Goal: Navigation & Orientation: Find specific page/section

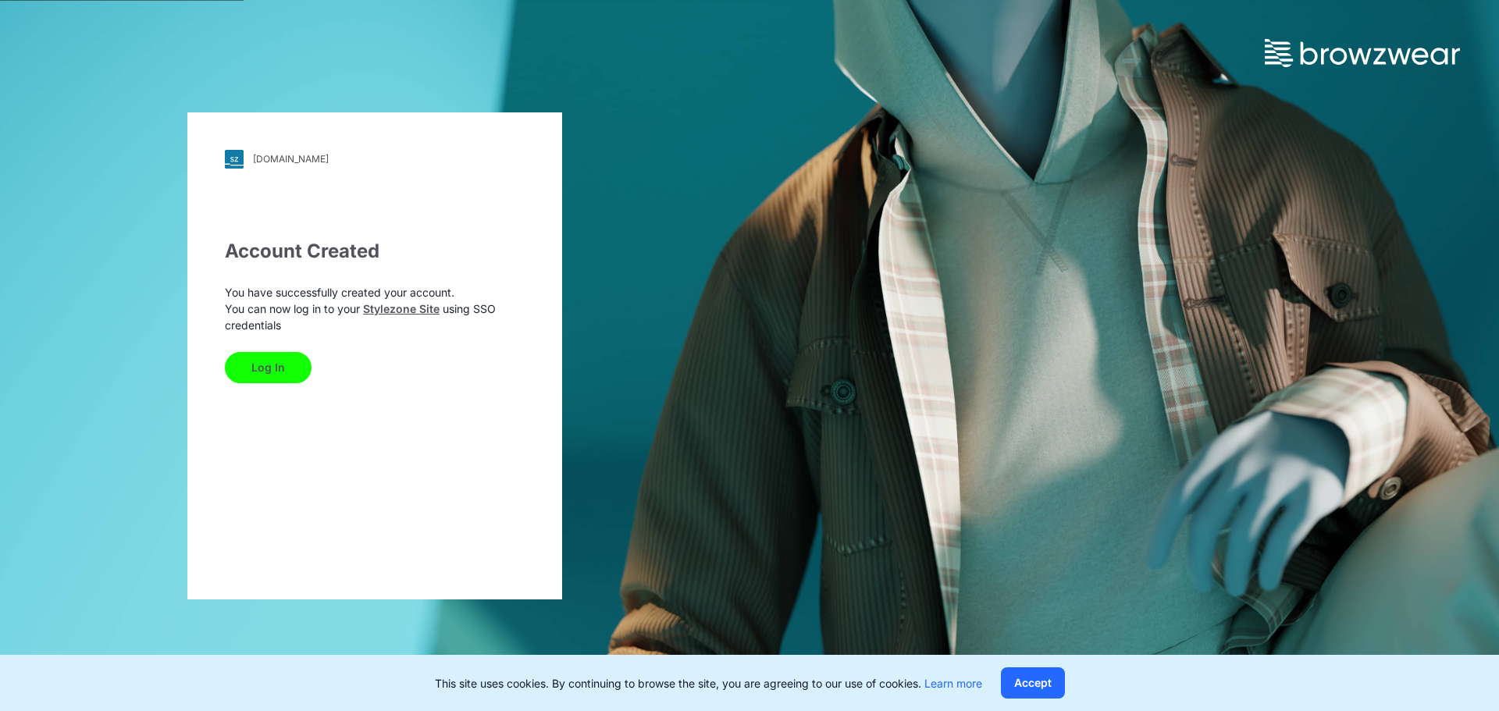
click at [269, 365] on button "Log In" at bounding box center [268, 367] width 87 height 31
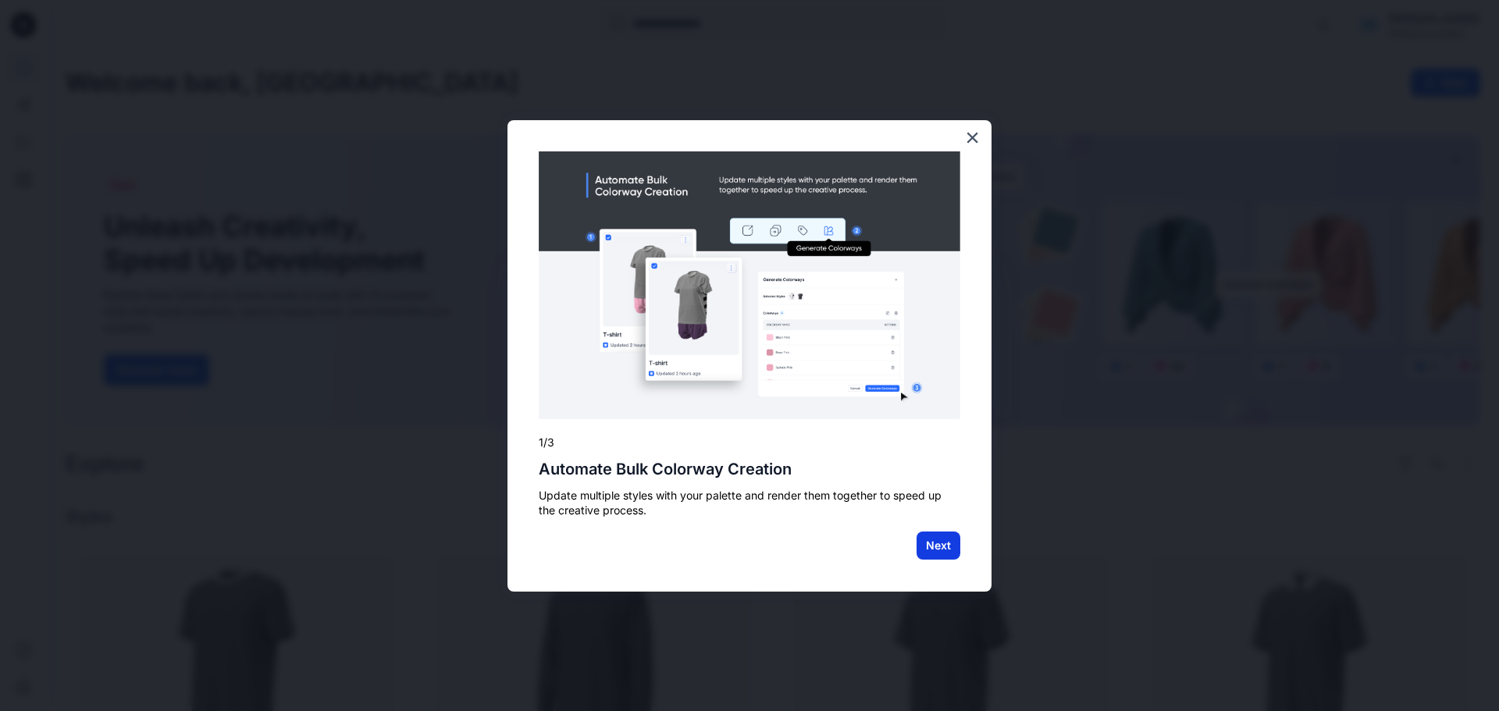
click at [935, 548] on button "Next" at bounding box center [939, 546] width 44 height 28
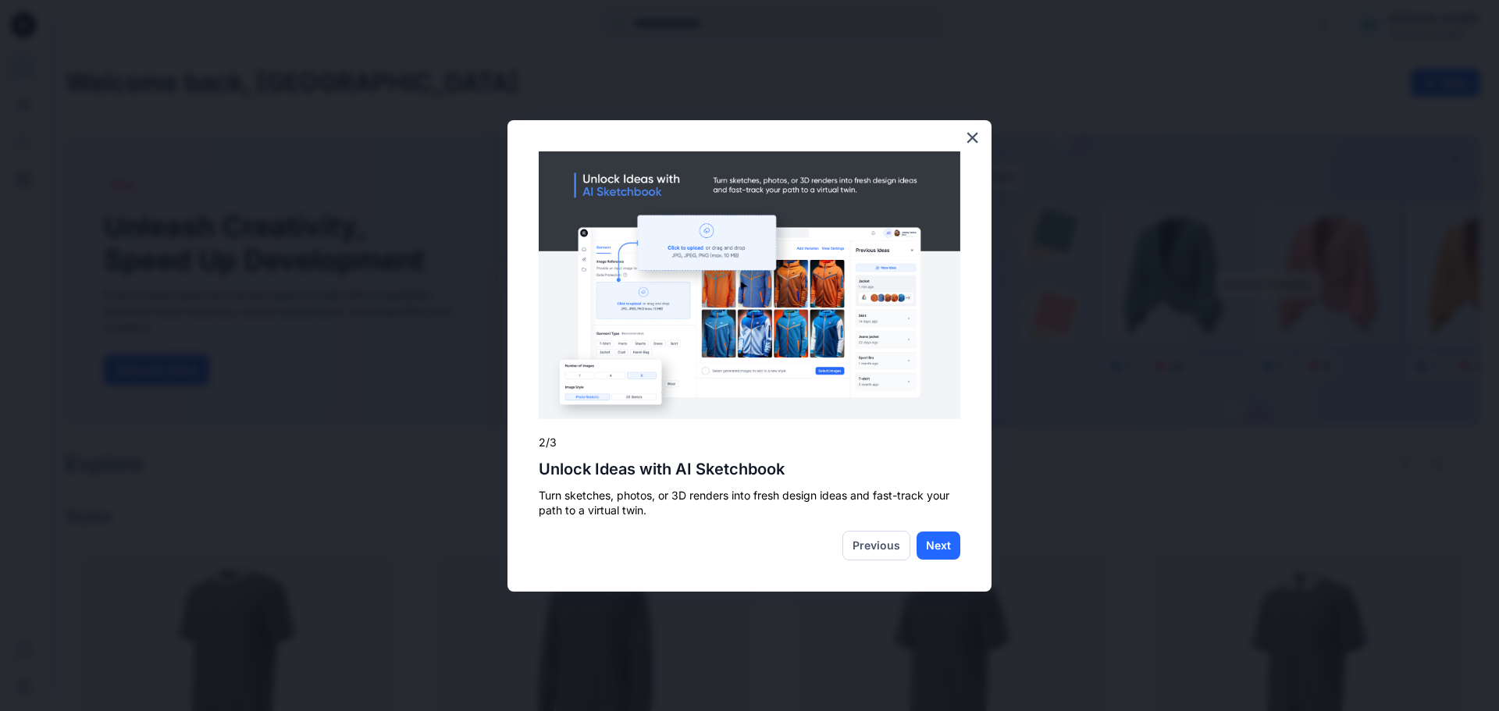
click at [962, 146] on div "× 2/3 Unlock Ideas with AI Sketchbook Turn sketches, photos, or 3D renders into…" at bounding box center [749, 356] width 484 height 472
click at [968, 141] on button "×" at bounding box center [972, 137] width 15 height 25
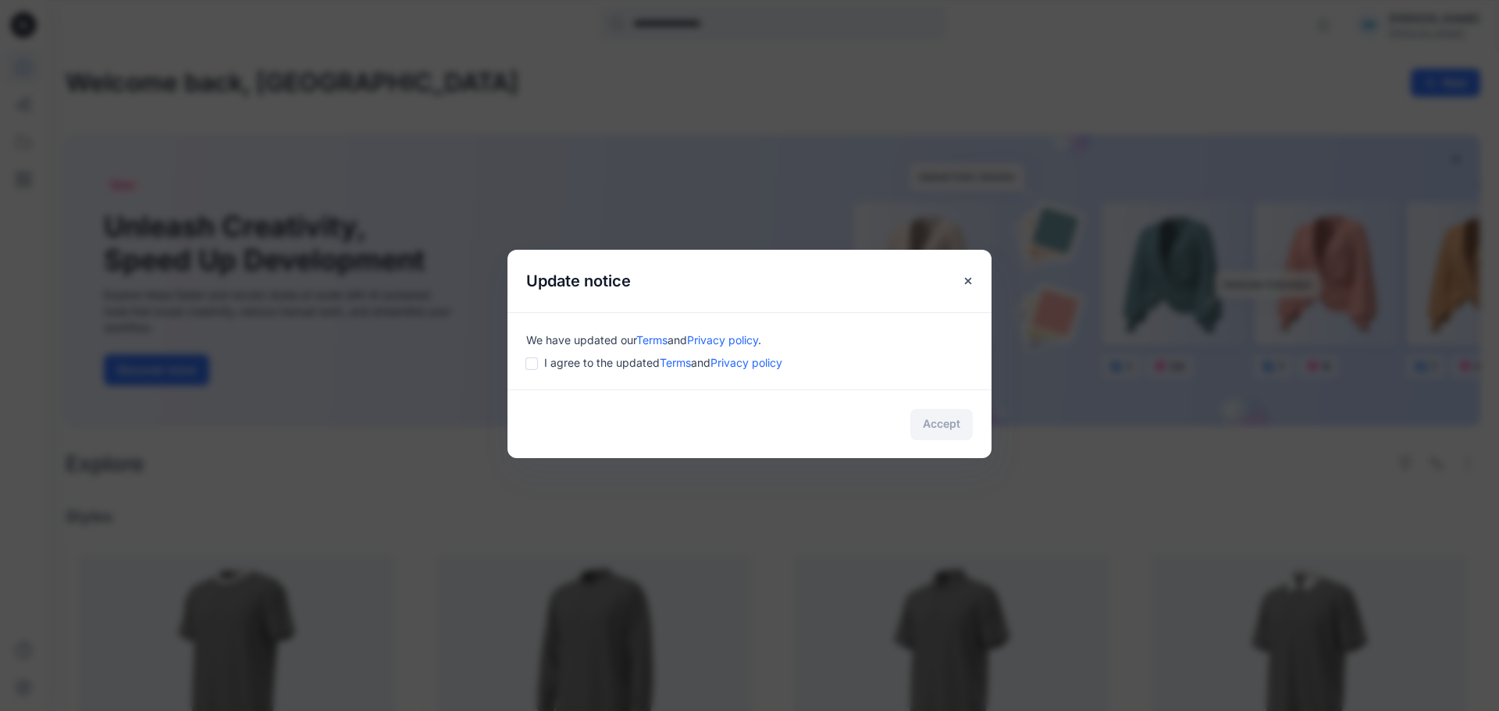
click at [572, 376] on div "We have updated our Terms and Privacy policy . I agree to the updated Terms and…" at bounding box center [749, 350] width 484 height 77
click at [568, 361] on span "I agree to the updated Terms and Privacy policy" at bounding box center [663, 362] width 238 height 16
click at [963, 433] on button "Accept" at bounding box center [941, 424] width 62 height 31
